Goal: Task Accomplishment & Management: Manage account settings

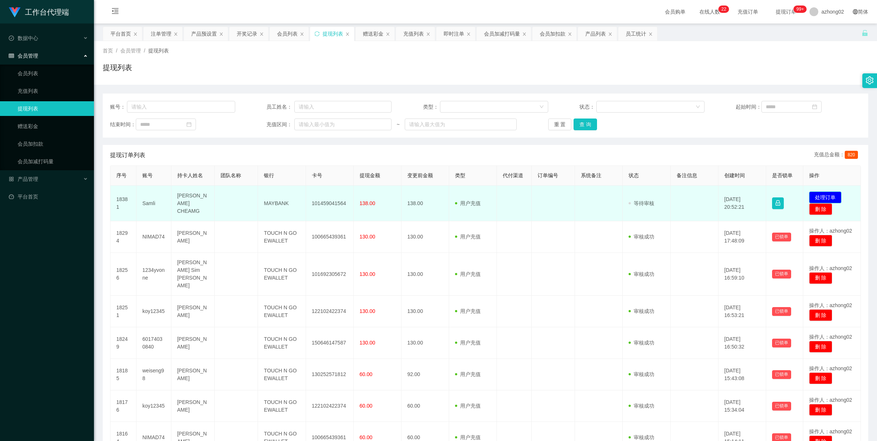
click at [813, 194] on button "处理订单" at bounding box center [825, 198] width 32 height 12
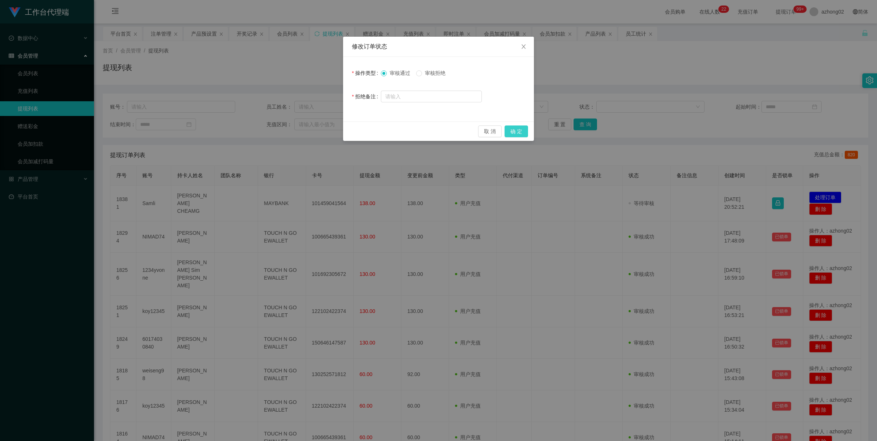
click at [512, 133] on button "确 定" at bounding box center [515, 131] width 23 height 12
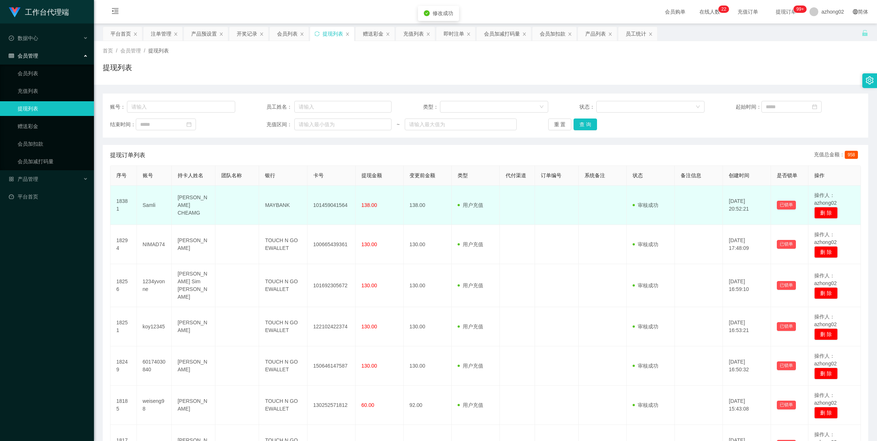
click at [323, 205] on td "101459041564" at bounding box center [331, 205] width 48 height 39
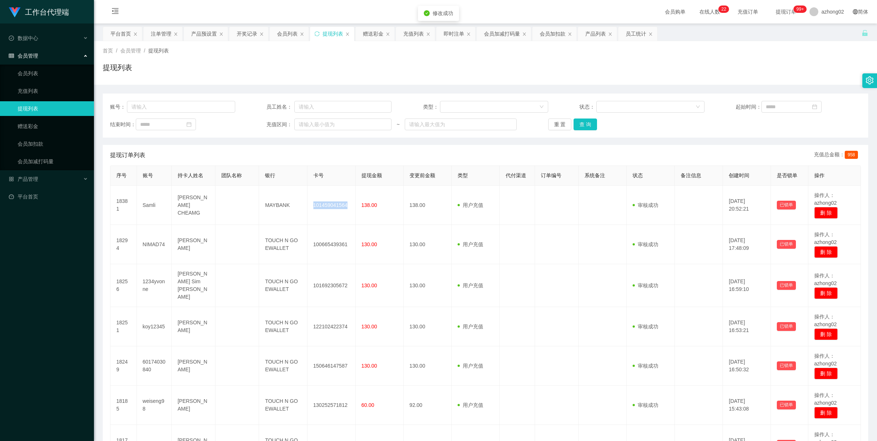
copy td "101459041564"
